Goal: Information Seeking & Learning: Learn about a topic

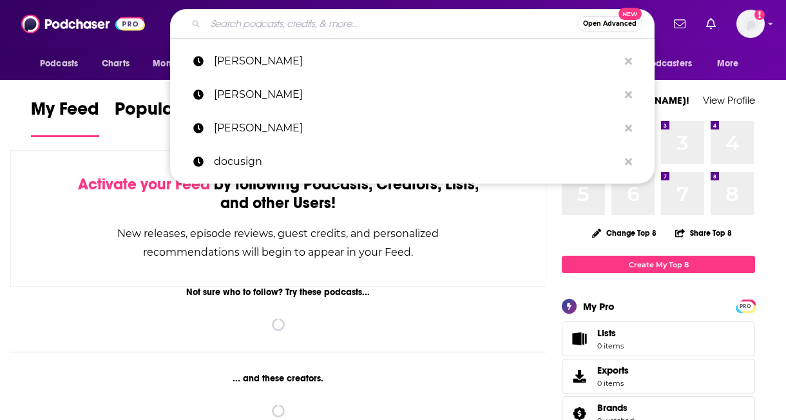
click at [290, 17] on input "Search podcasts, credits, & more..." at bounding box center [392, 24] width 372 height 21
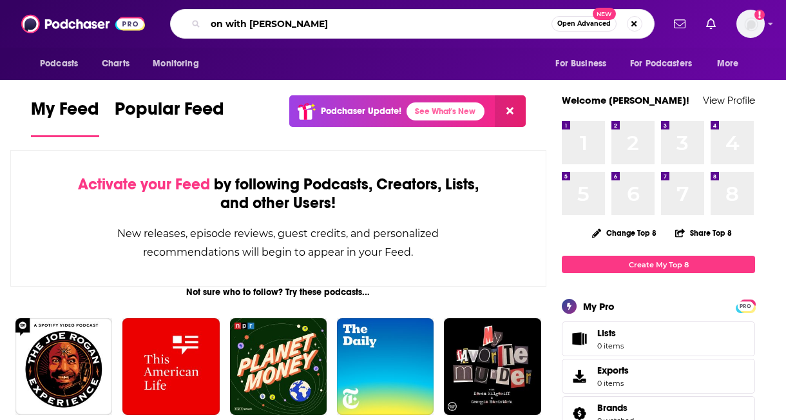
type input "on with kara swisher"
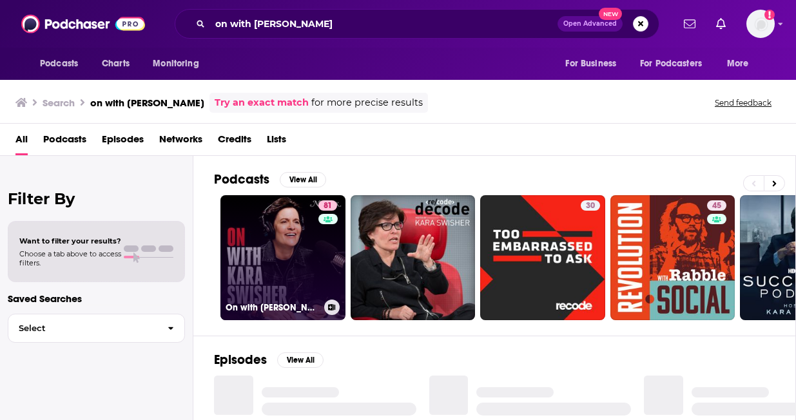
click at [268, 266] on link "81 On with Kara Swisher" at bounding box center [282, 257] width 125 height 125
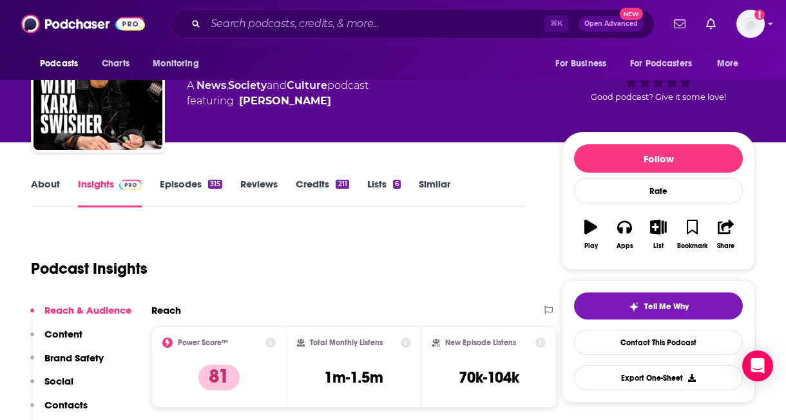
scroll to position [126, 0]
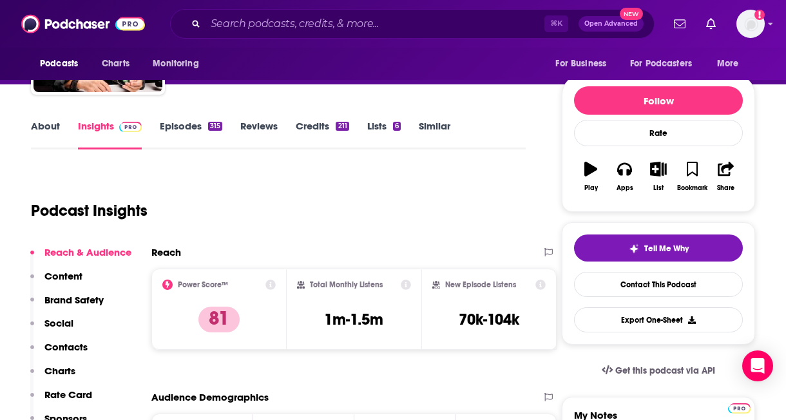
click at [176, 128] on link "Episodes 315" at bounding box center [191, 135] width 63 height 30
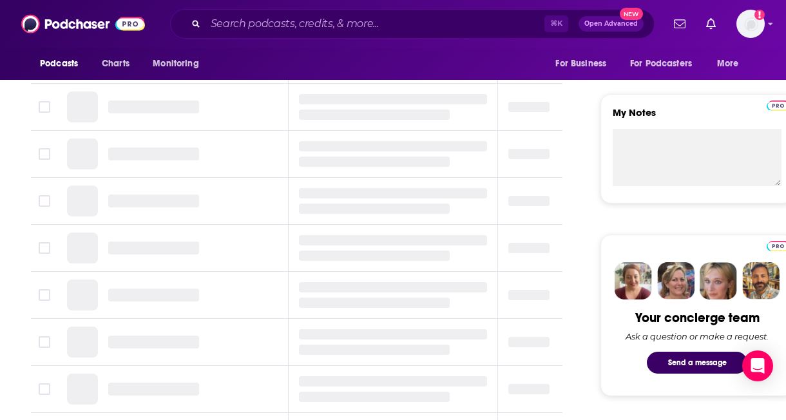
scroll to position [170, 0]
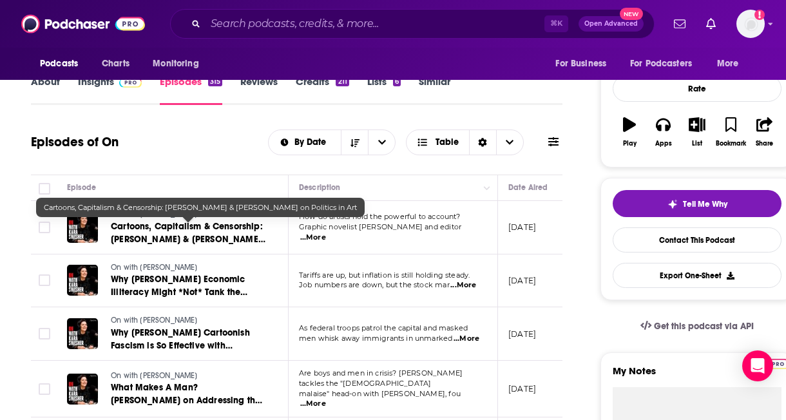
click at [222, 237] on span "Cartoons, Capitalism & Censorship: Alison Bechdel & Ann Telnaes on Politics in …" at bounding box center [188, 239] width 155 height 37
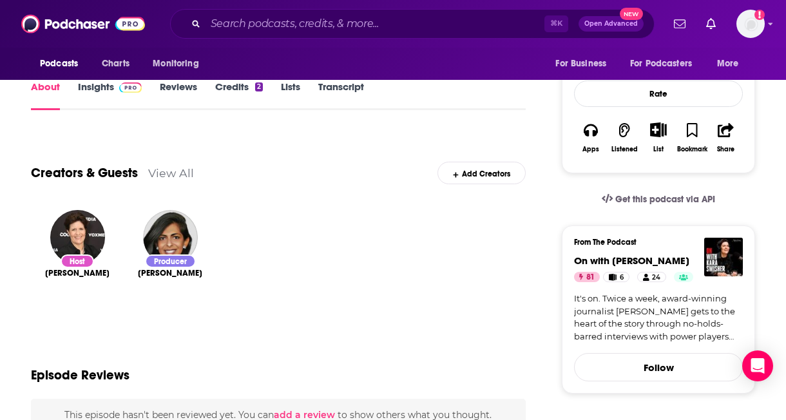
scroll to position [163, 0]
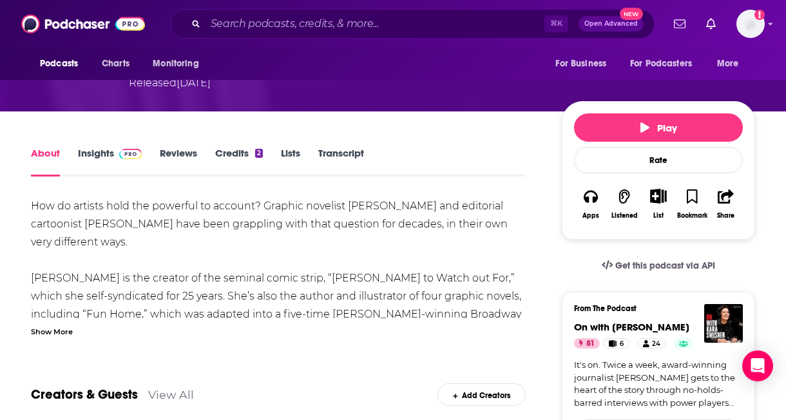
click at [338, 147] on link "Transcript" at bounding box center [341, 162] width 46 height 30
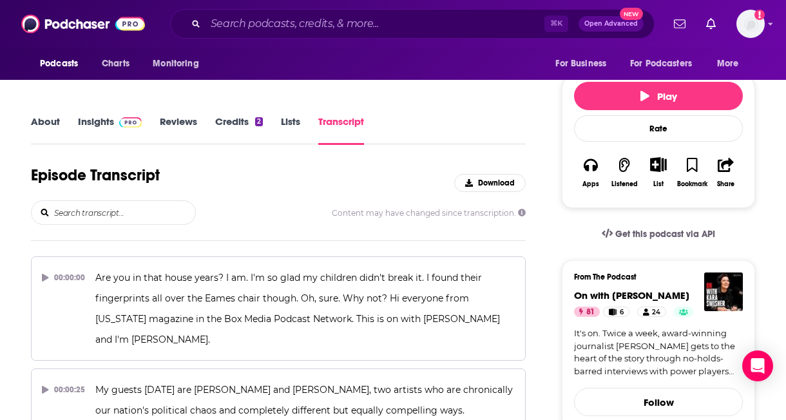
scroll to position [96, 0]
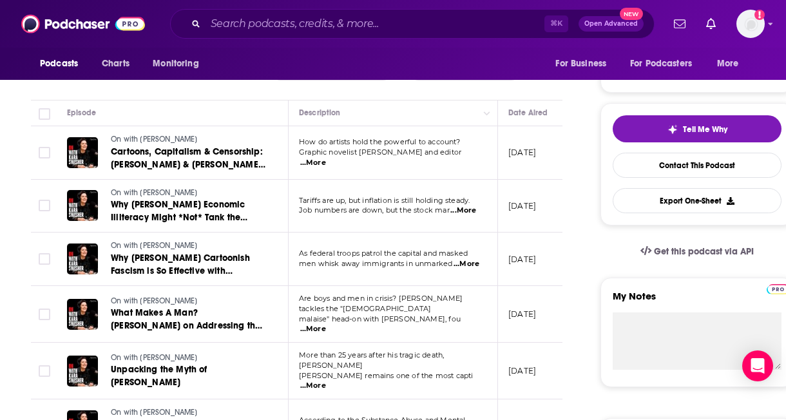
scroll to position [251, 0]
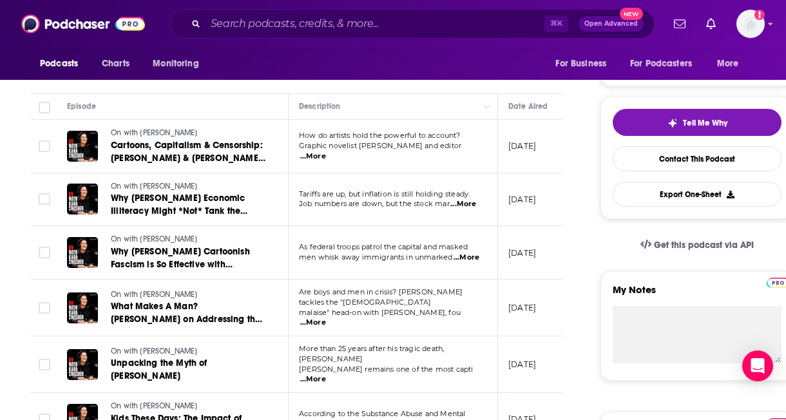
click at [466, 204] on span "...More" at bounding box center [464, 204] width 26 height 10
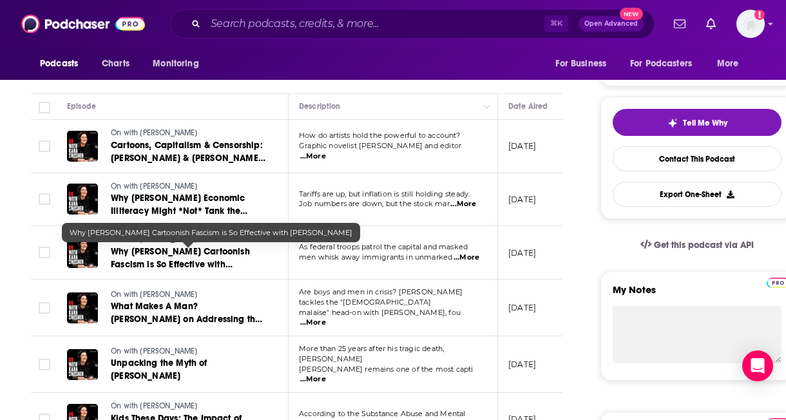
click at [264, 271] on link "Why Trump’s Cartoonish Fascism is So Effective with Jason Stanley" at bounding box center [188, 259] width 155 height 26
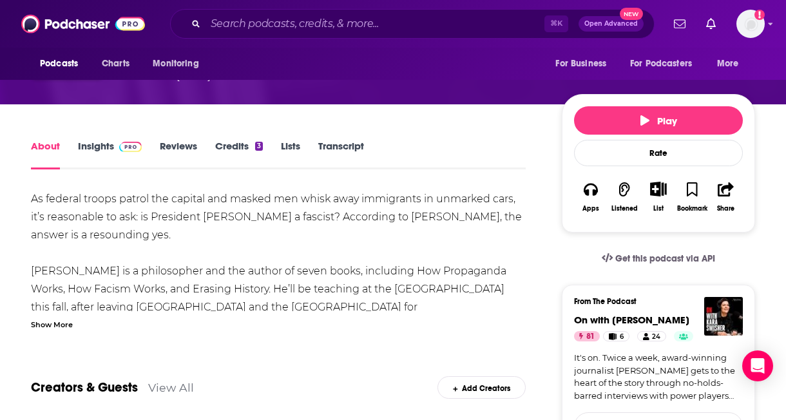
scroll to position [77, 0]
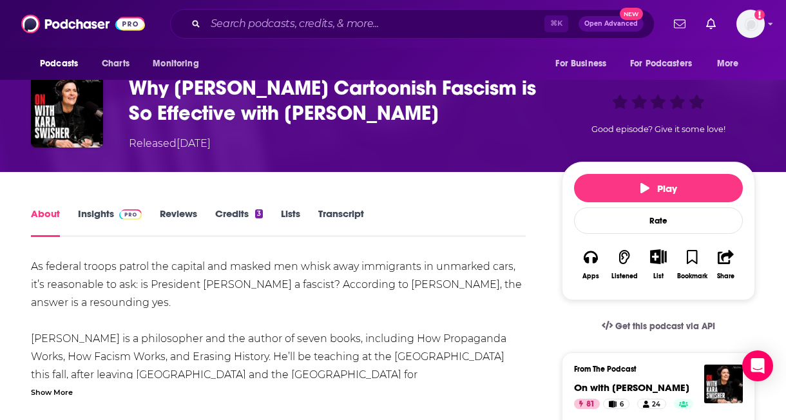
click at [340, 215] on link "Transcript" at bounding box center [341, 223] width 46 height 30
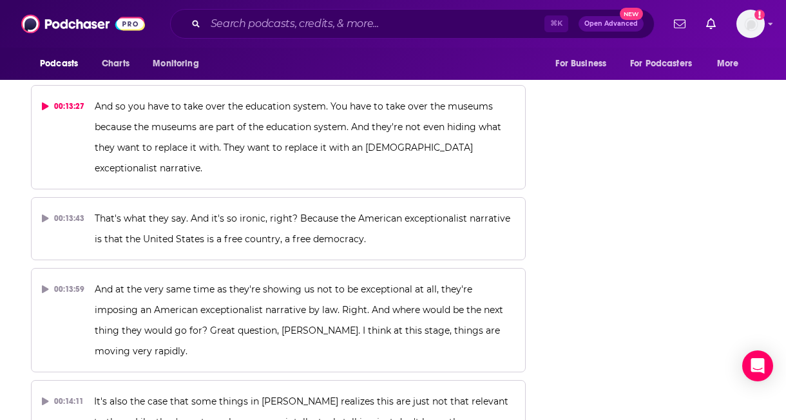
scroll to position [5441, 0]
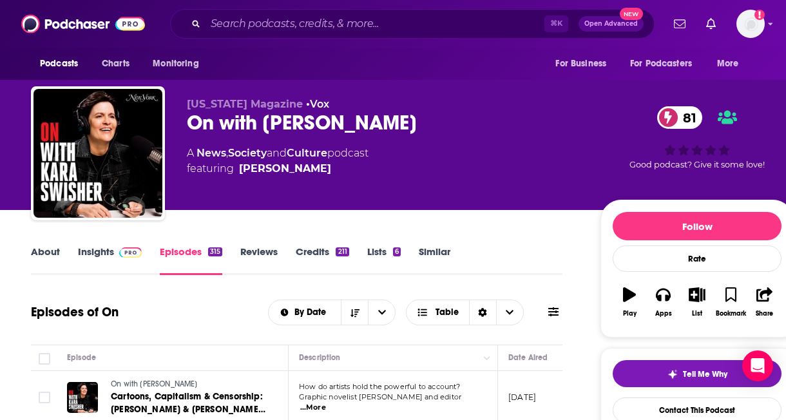
click at [40, 258] on link "About" at bounding box center [45, 261] width 29 height 30
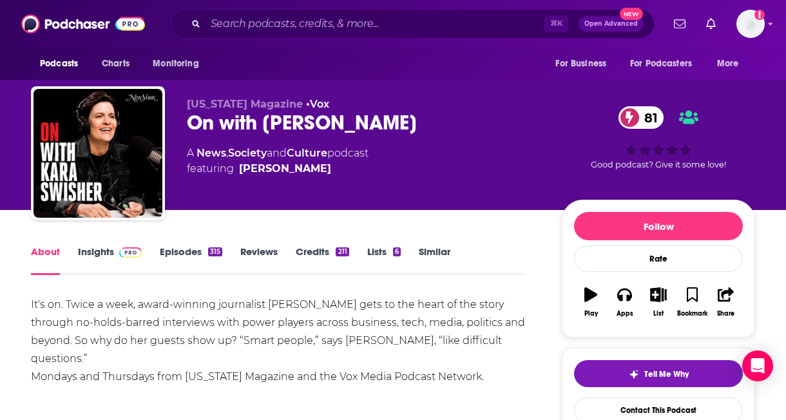
click at [104, 251] on link "Insights" at bounding box center [110, 261] width 64 height 30
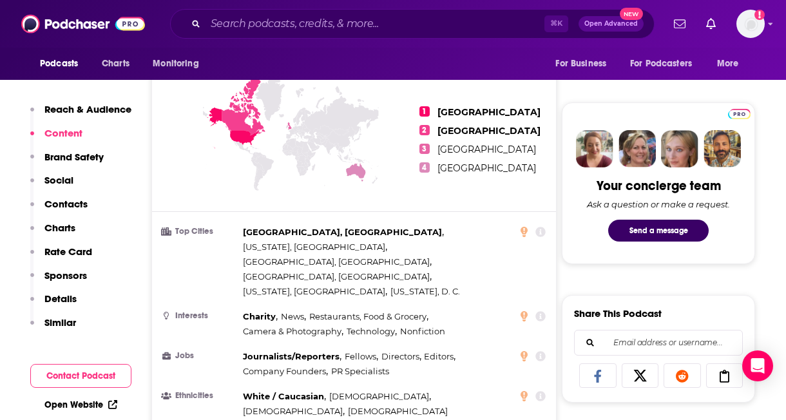
scroll to position [573, 0]
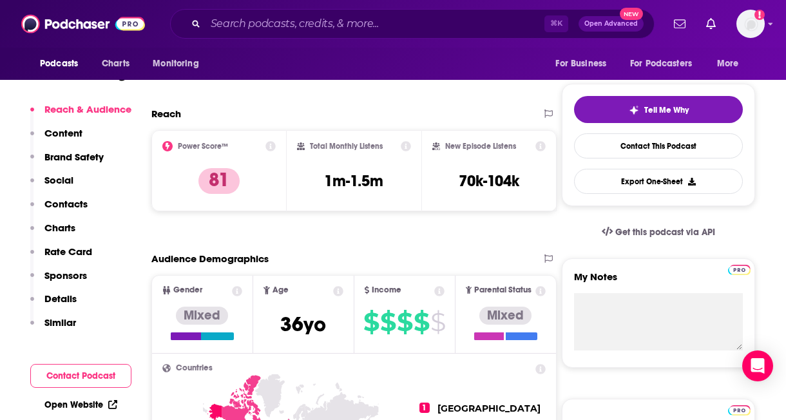
scroll to position [265, 0]
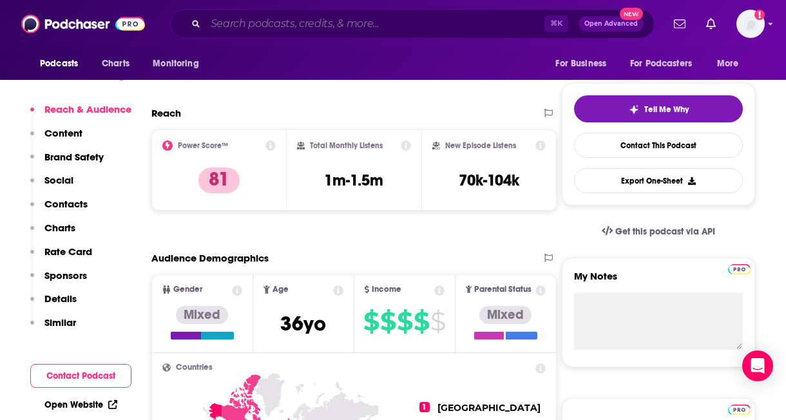
click at [276, 15] on input "Search podcasts, credits, & more..." at bounding box center [375, 24] width 339 height 21
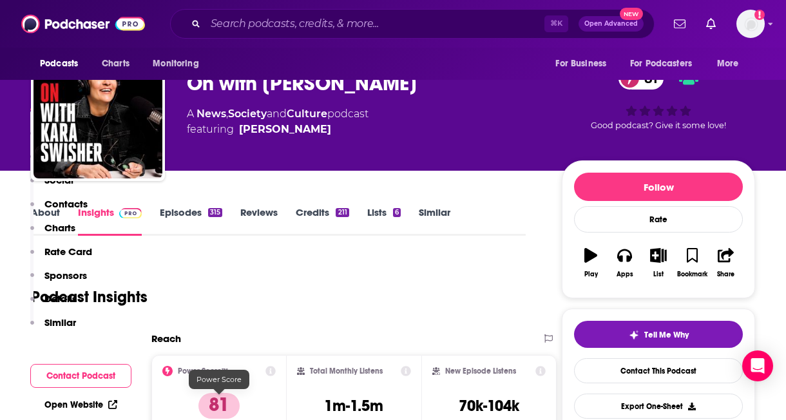
scroll to position [0, 0]
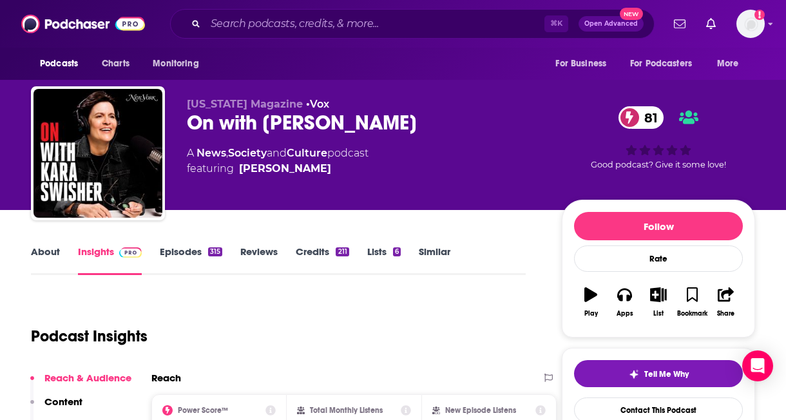
click at [189, 258] on link "Episodes 315" at bounding box center [191, 261] width 63 height 30
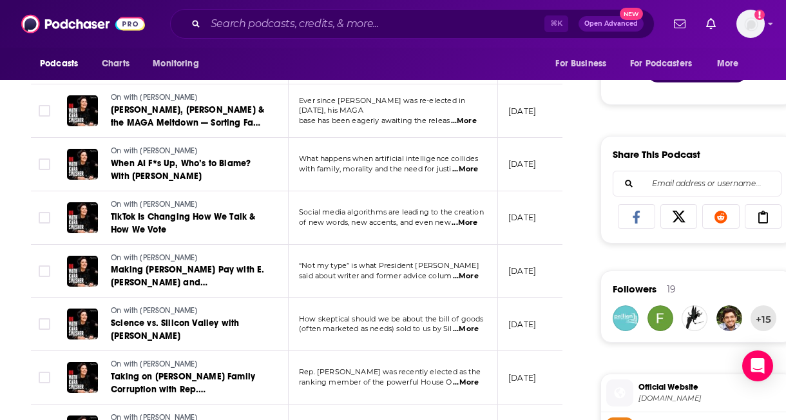
scroll to position [721, 0]
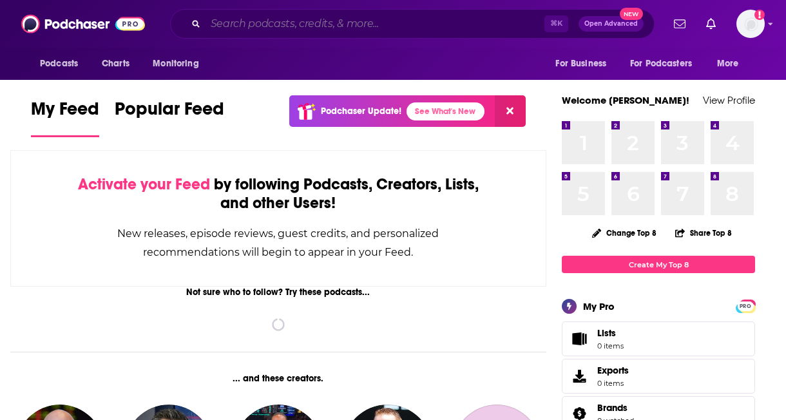
click at [330, 23] on input "Search podcasts, credits, & more..." at bounding box center [375, 24] width 339 height 21
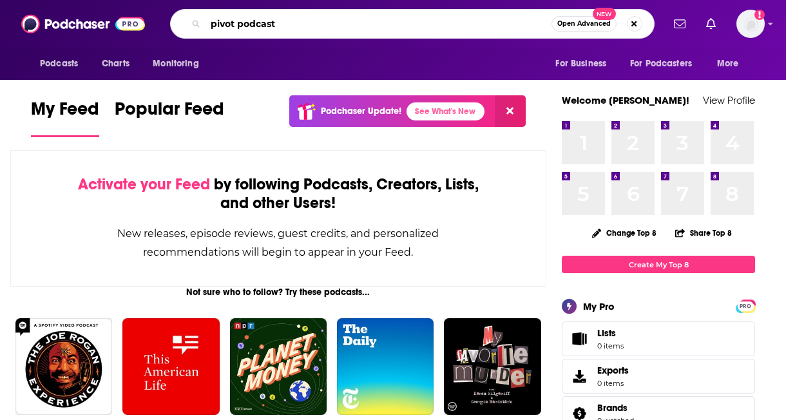
click at [257, 26] on input "pivot podcast" at bounding box center [379, 24] width 346 height 21
type input "pivot"
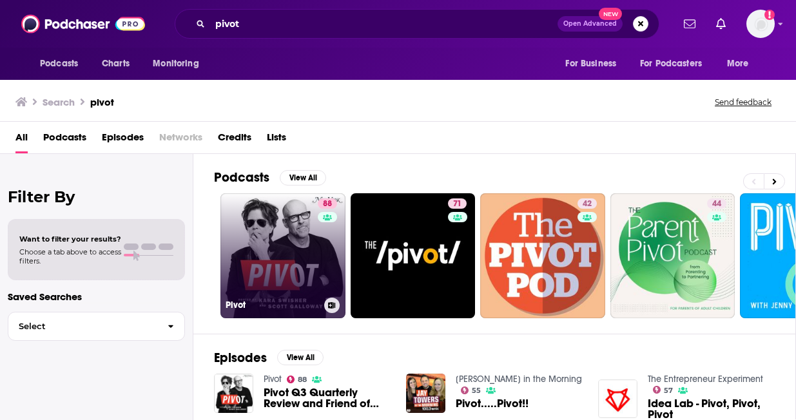
click at [270, 289] on link "88 Pivot" at bounding box center [282, 255] width 125 height 125
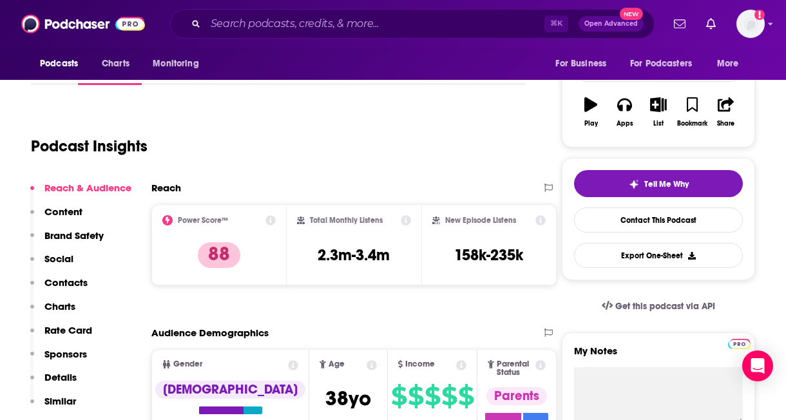
scroll to position [193, 0]
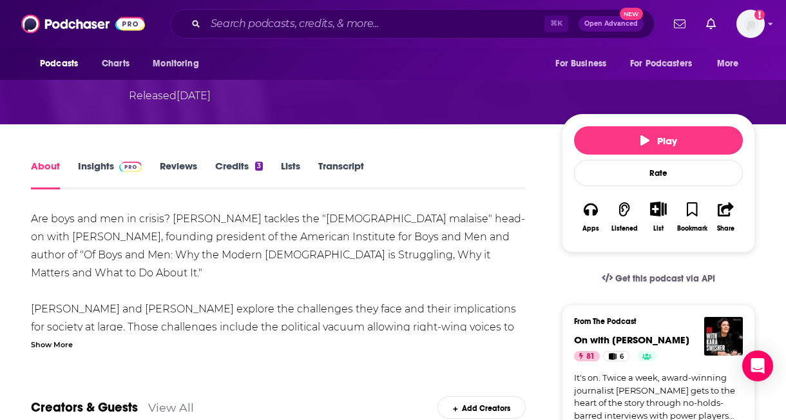
scroll to position [150, 0]
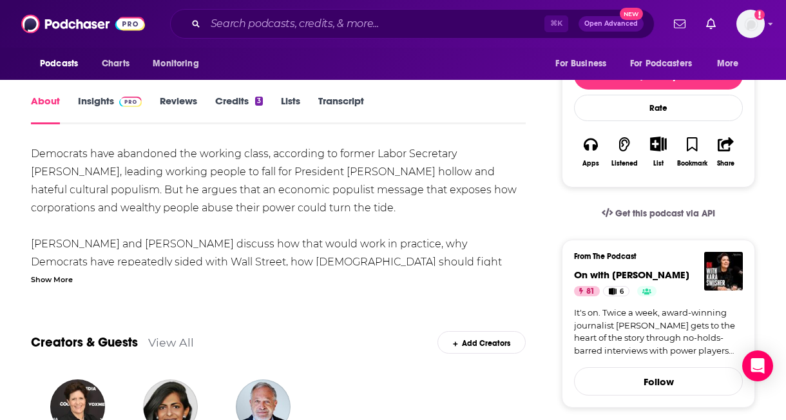
scroll to position [197, 0]
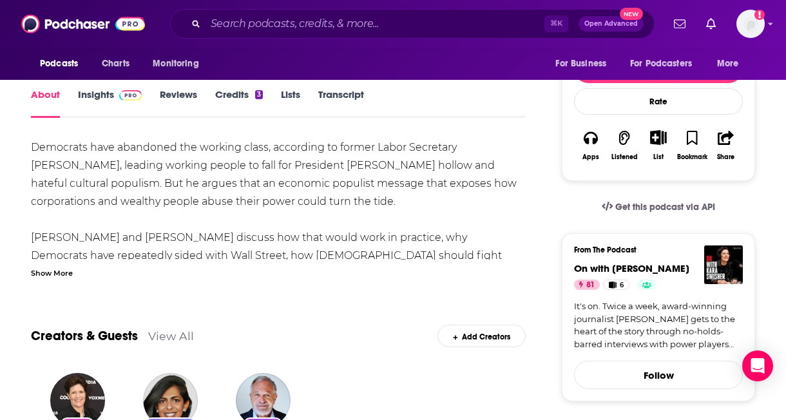
click at [70, 273] on div "Show More" at bounding box center [52, 272] width 42 height 12
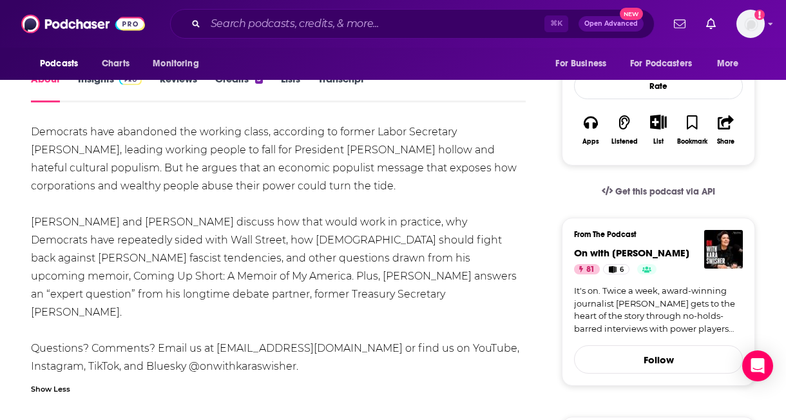
scroll to position [269, 0]
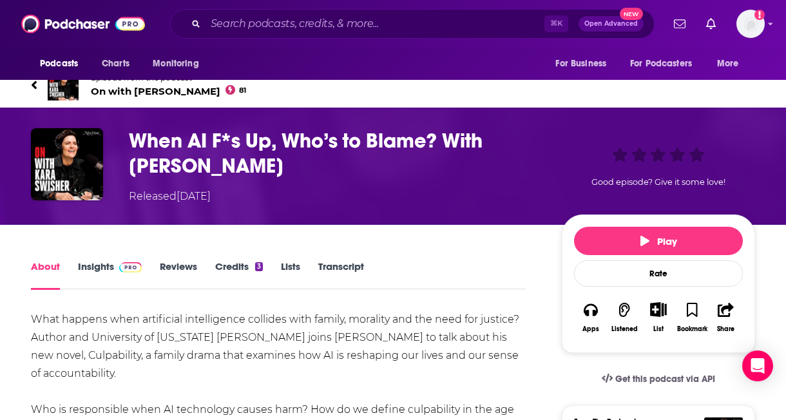
scroll to position [27, 0]
